Goal: Information Seeking & Learning: Check status

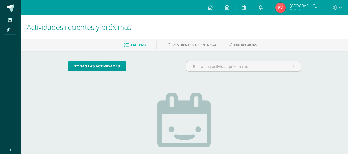
click at [286, 10] on img at bounding box center [280, 8] width 10 height 10
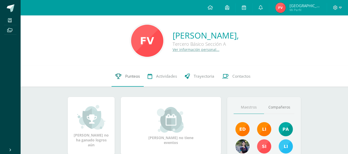
click at [126, 81] on link "Punteos" at bounding box center [128, 76] width 32 height 21
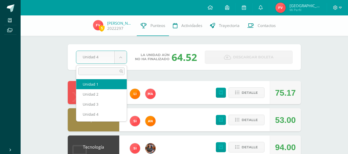
select select "Unidad 1"
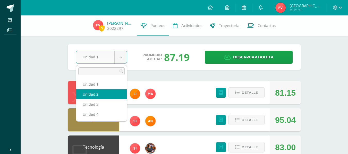
select select "Unidad 2"
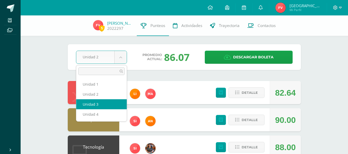
select select "Unidad 3"
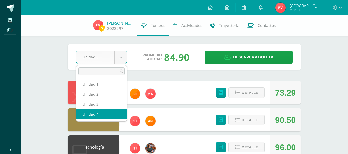
select select "Unidad 4"
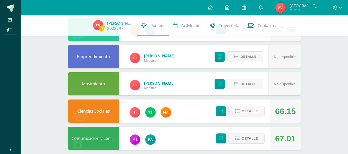
scroll to position [206, 0]
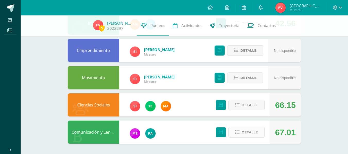
click at [242, 131] on span "Detalle" at bounding box center [250, 133] width 16 height 10
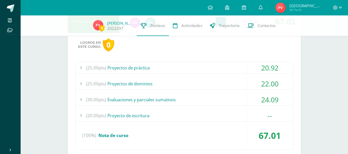
scroll to position [318, 0]
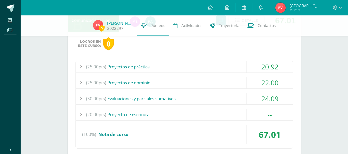
click at [147, 115] on div "(20.00pts) Proyecto de escritura" at bounding box center [184, 115] width 217 height 12
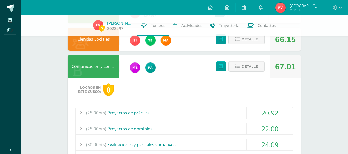
scroll to position [274, 0]
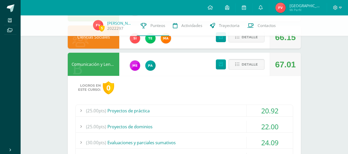
click at [244, 65] on span "Detalle" at bounding box center [250, 65] width 16 height 10
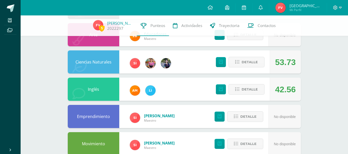
scroll to position [140, 0]
